Goal: Task Accomplishment & Management: Manage account settings

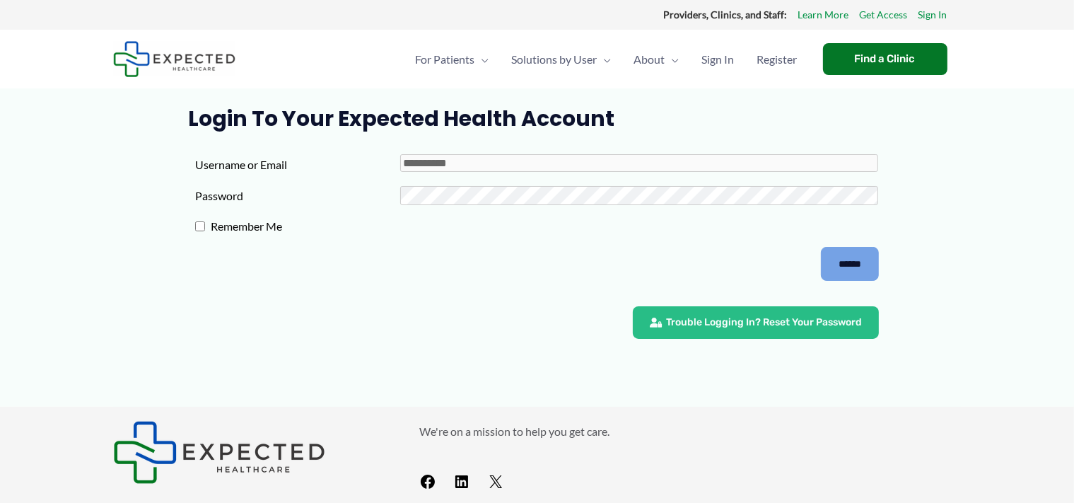
click at [858, 257] on input "******" at bounding box center [850, 264] width 58 height 34
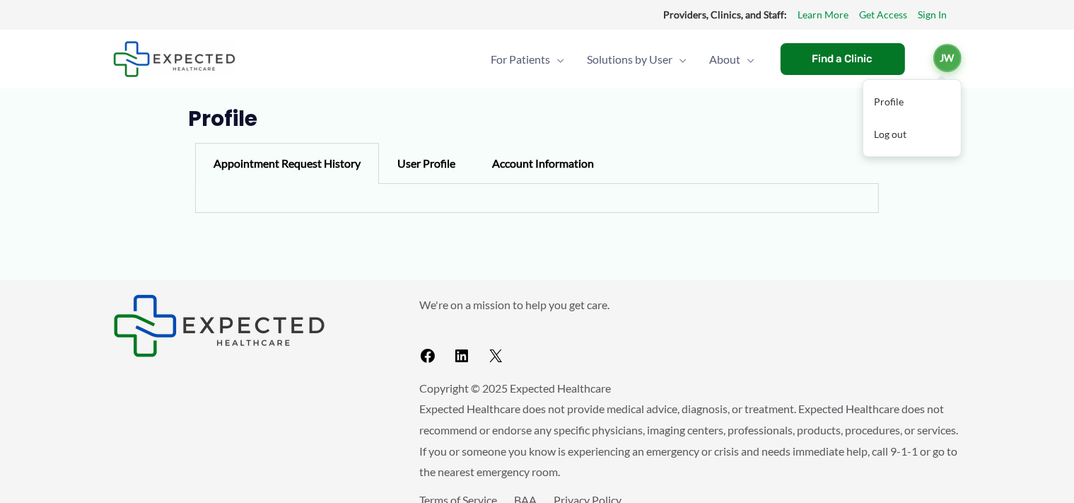
click at [951, 64] on span "JW" at bounding box center [947, 58] width 28 height 28
click at [892, 134] on link "Log out" at bounding box center [912, 134] width 98 height 33
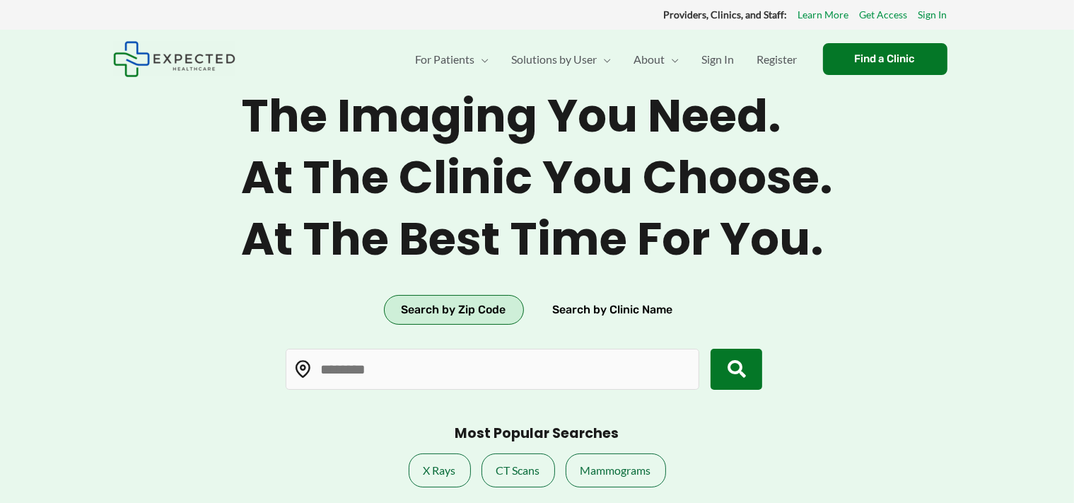
type input "*****"
